Goal: Navigation & Orientation: Find specific page/section

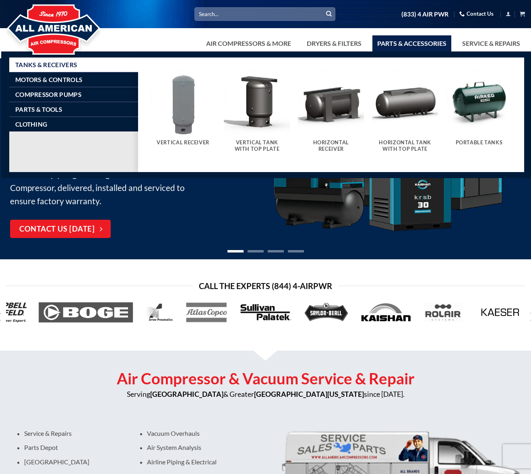
click at [407, 44] on link "Parts & Accessories" at bounding box center [411, 43] width 79 height 16
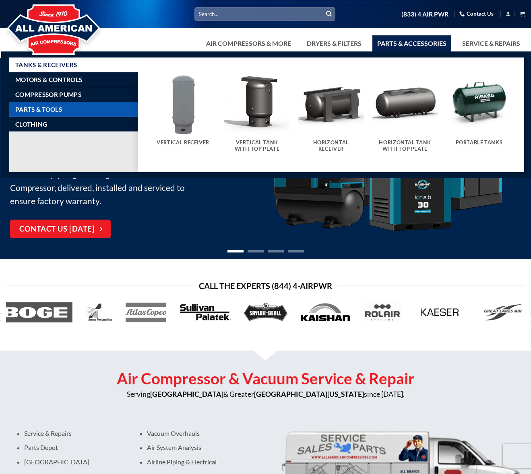
click at [47, 107] on span "Parts & Tools" at bounding box center [38, 109] width 47 height 6
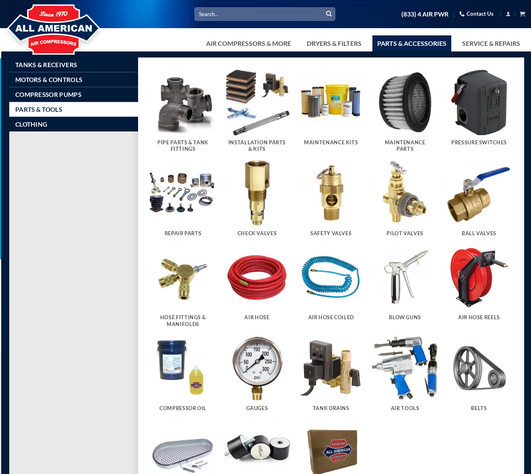
click at [419, 103] on img "Visit product category Maintenance Parts" at bounding box center [405, 103] width 66 height 66
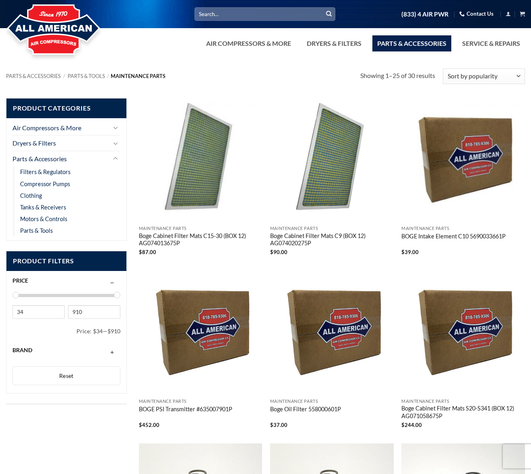
click at [428, 44] on link "Parts & Accessories" at bounding box center [411, 43] width 79 height 16
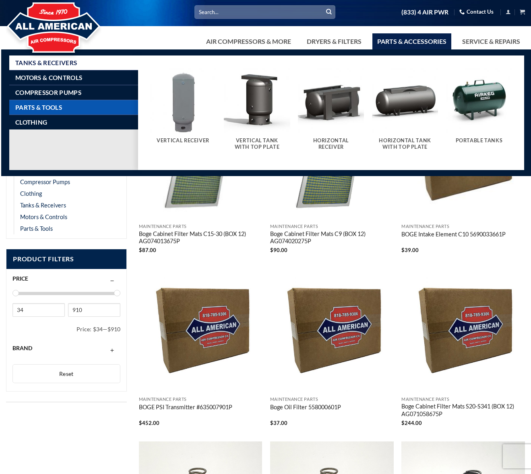
scroll to position [2, 0]
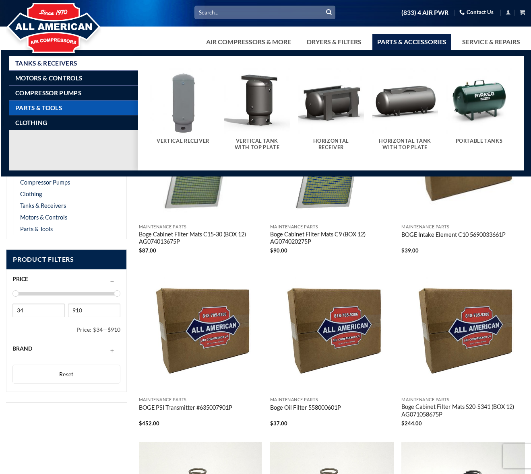
click at [55, 107] on span "Parts & Tools" at bounding box center [38, 108] width 47 height 6
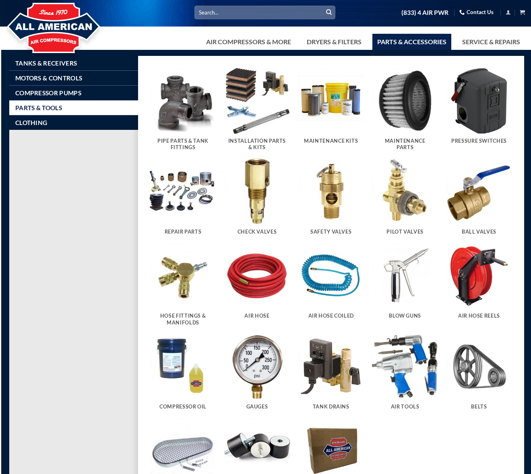
scroll to position [0, 0]
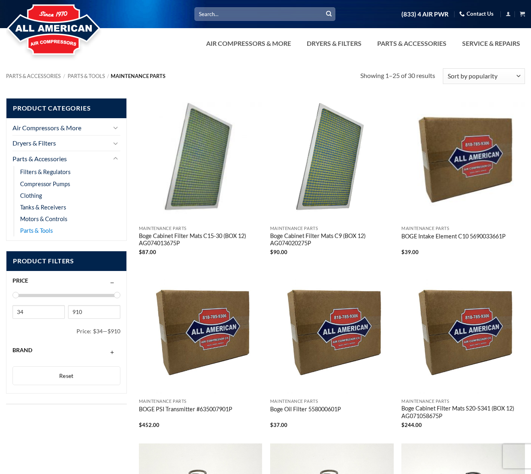
click at [41, 230] on link "Parts & Tools" at bounding box center [36, 231] width 33 height 12
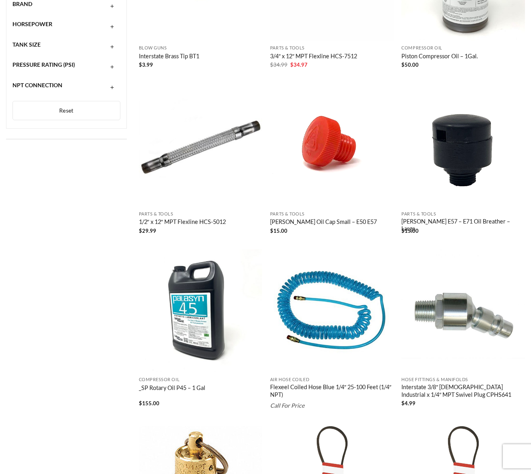
scroll to position [437, 0]
